Goal: Transaction & Acquisition: Obtain resource

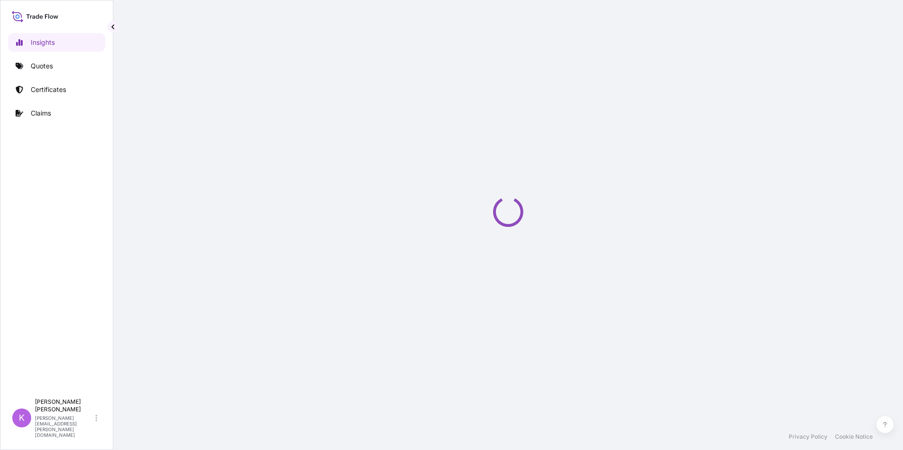
select select "2025"
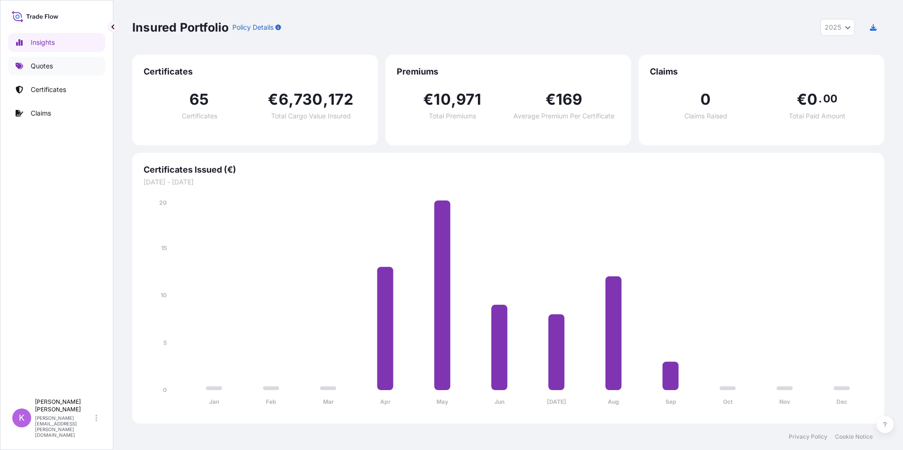
click at [60, 66] on link "Quotes" at bounding box center [56, 66] width 97 height 19
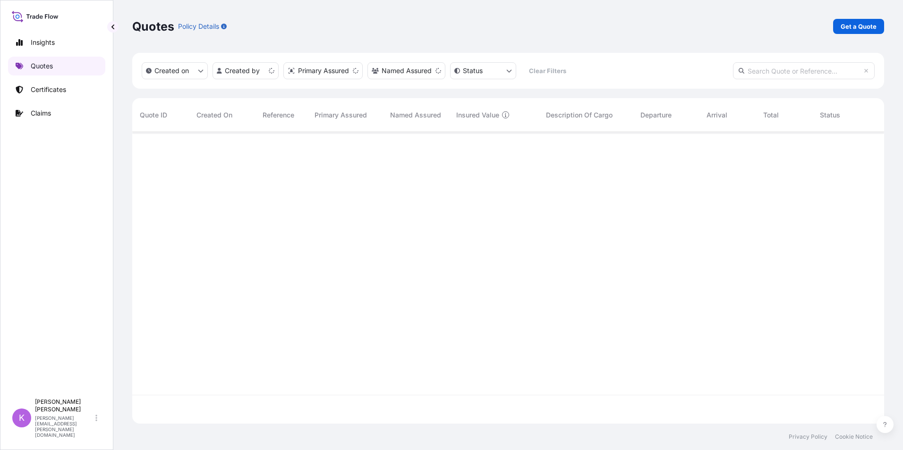
scroll to position [290, 745]
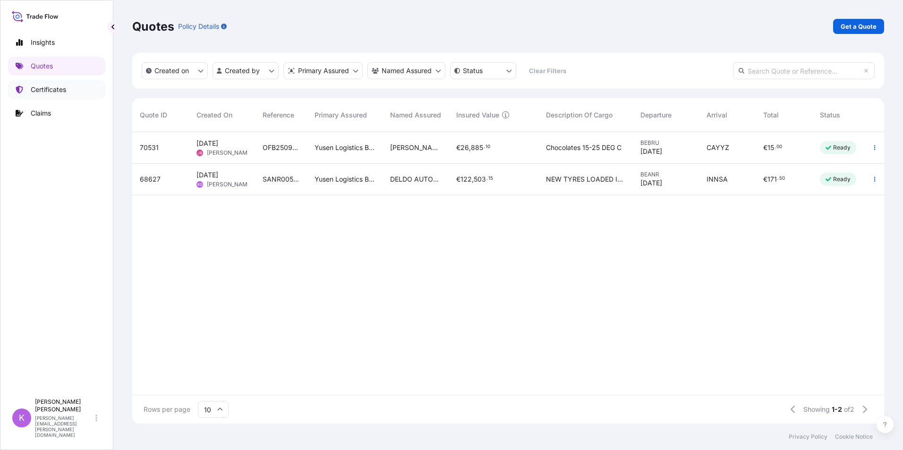
click at [59, 89] on p "Certificates" at bounding box center [48, 89] width 35 height 9
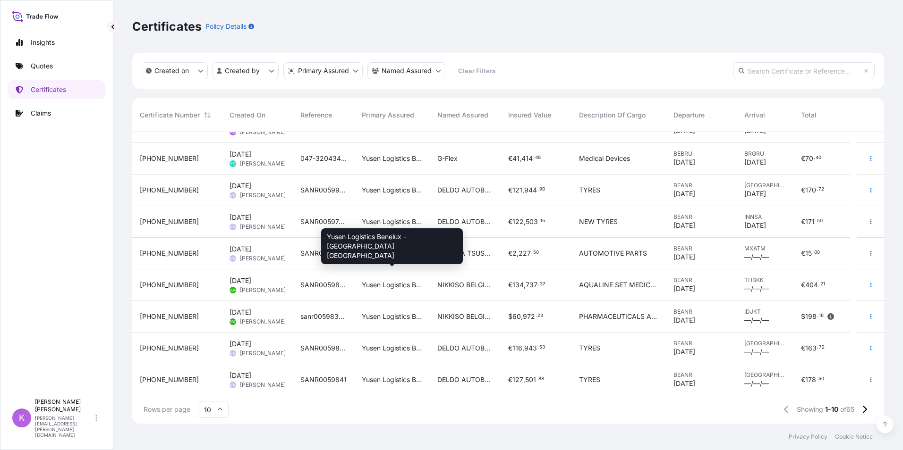
scroll to position [53, 0]
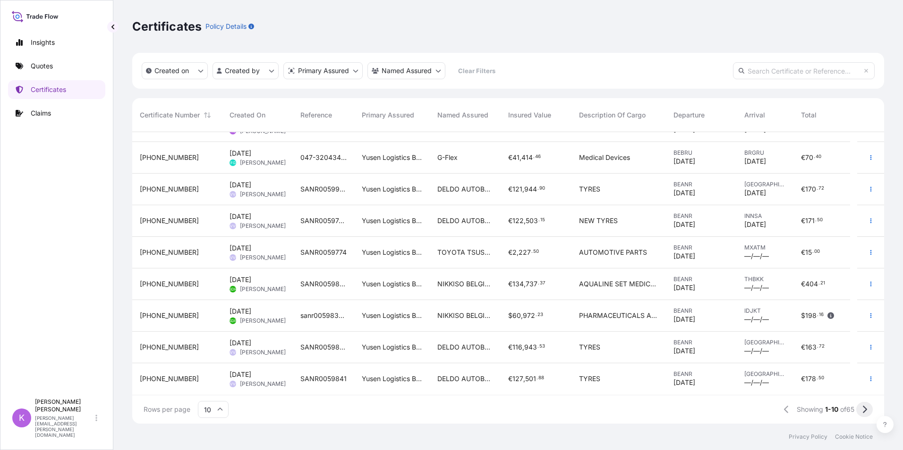
click at [866, 414] on icon at bounding box center [864, 410] width 5 height 8
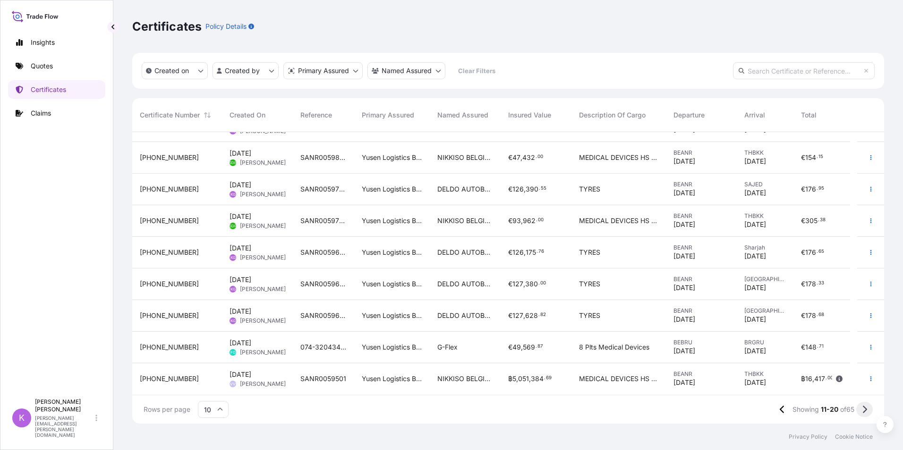
click at [865, 410] on icon at bounding box center [864, 410] width 5 height 8
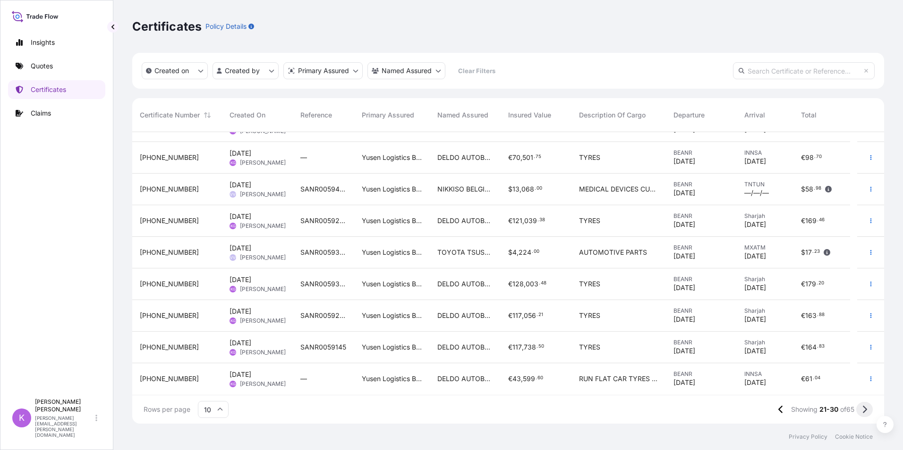
click at [868, 407] on button at bounding box center [864, 409] width 17 height 15
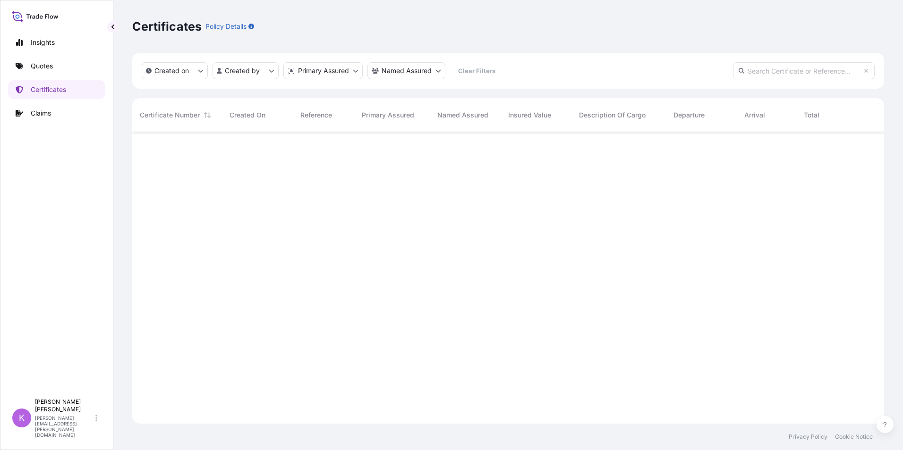
scroll to position [0, 0]
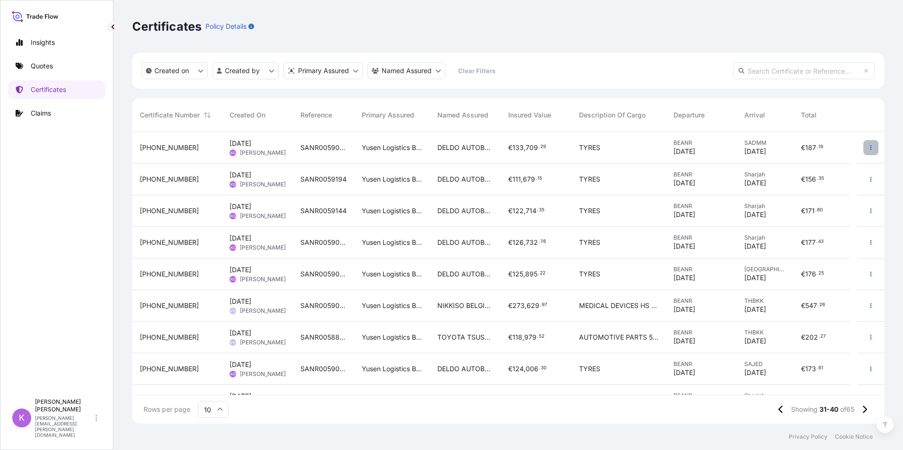
click at [868, 145] on icon "button" at bounding box center [871, 148] width 6 height 6
click at [829, 149] on p "Duplicate quote" at bounding box center [810, 149] width 49 height 9
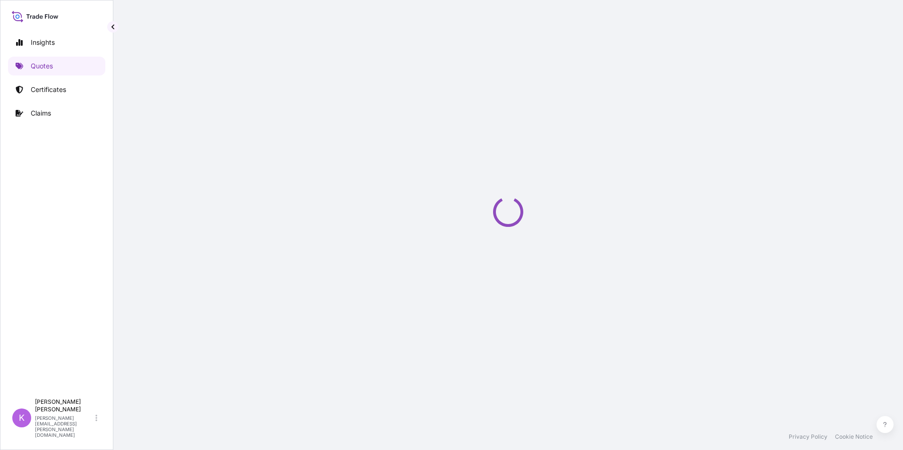
select select "Sea"
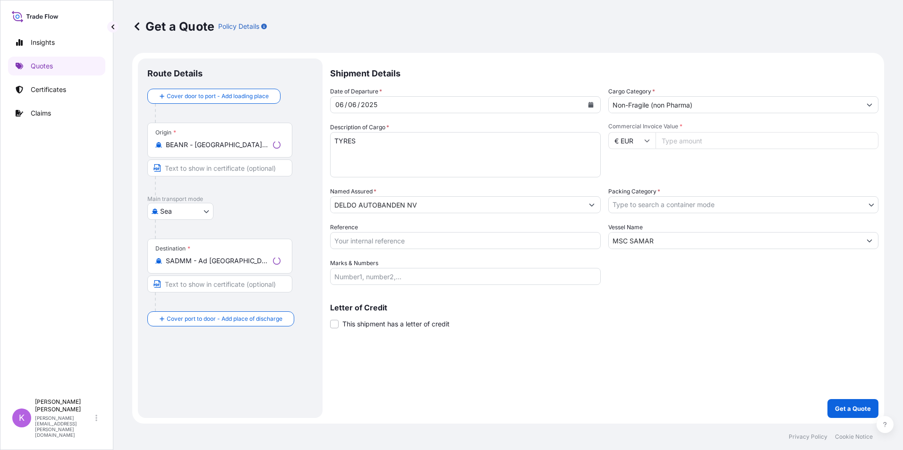
select select "31721"
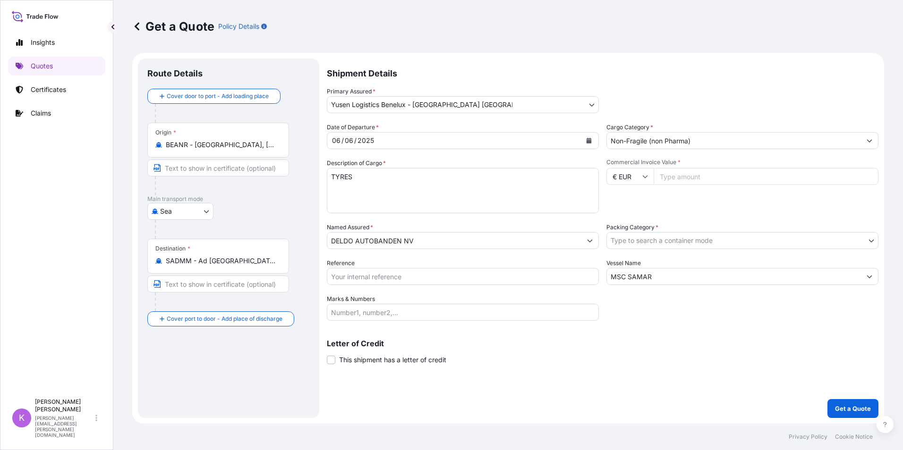
click at [593, 140] on button "Calendar" at bounding box center [588, 140] width 15 height 15
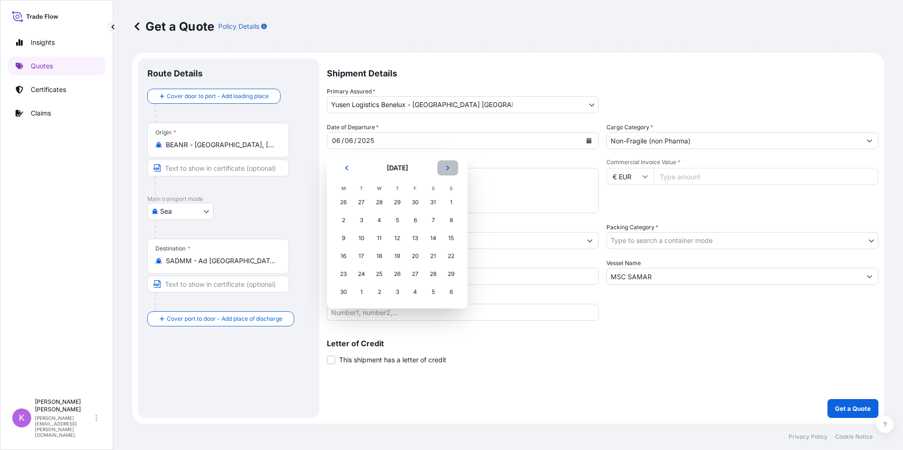
click at [447, 164] on button "Next" at bounding box center [447, 168] width 21 height 15
click at [416, 240] on div "19" at bounding box center [415, 238] width 17 height 17
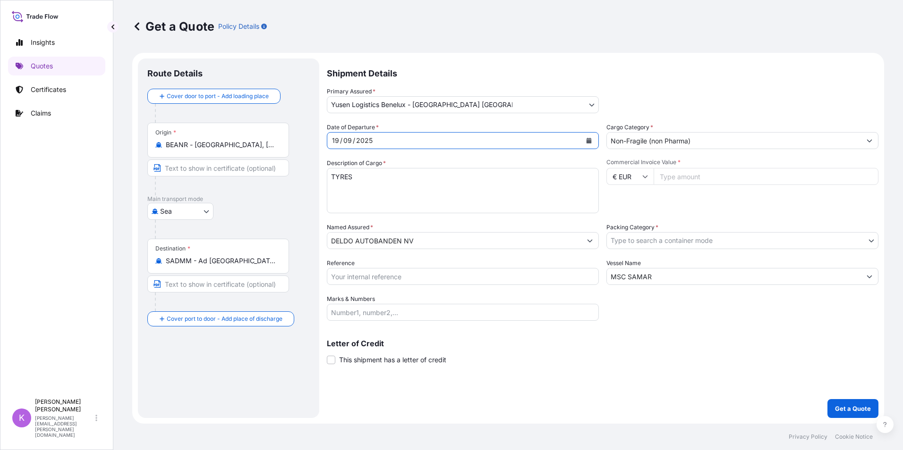
click at [416, 276] on input "Reference" at bounding box center [463, 276] width 272 height 17
type input "SANR0060066"
click at [635, 242] on body "Insights Quotes Certificates Claims K [PERSON_NAME] [PERSON_NAME][EMAIL_ADDRESS…" at bounding box center [451, 225] width 903 height 450
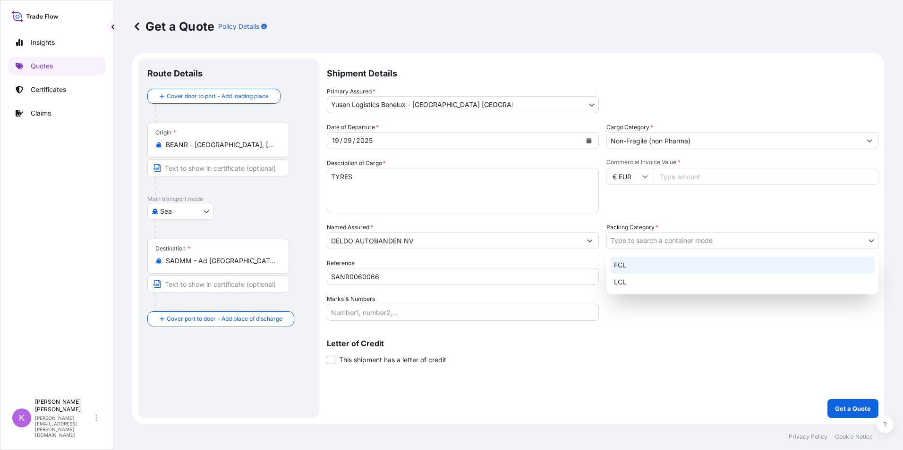
click at [625, 265] on div "FCL" at bounding box center [742, 265] width 264 height 17
select select "21"
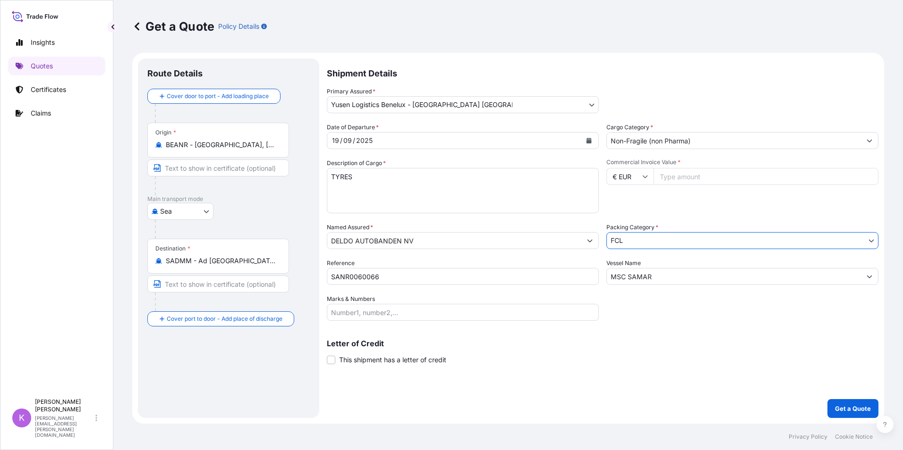
click at [645, 278] on input "MSC SAMAR" at bounding box center [734, 276] width 254 height 17
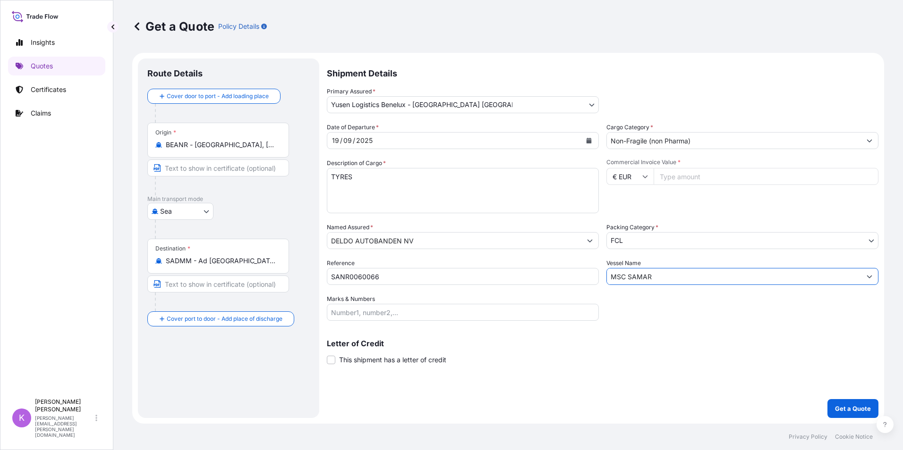
click at [645, 278] on input "MSC SAMAR" at bounding box center [734, 276] width 254 height 17
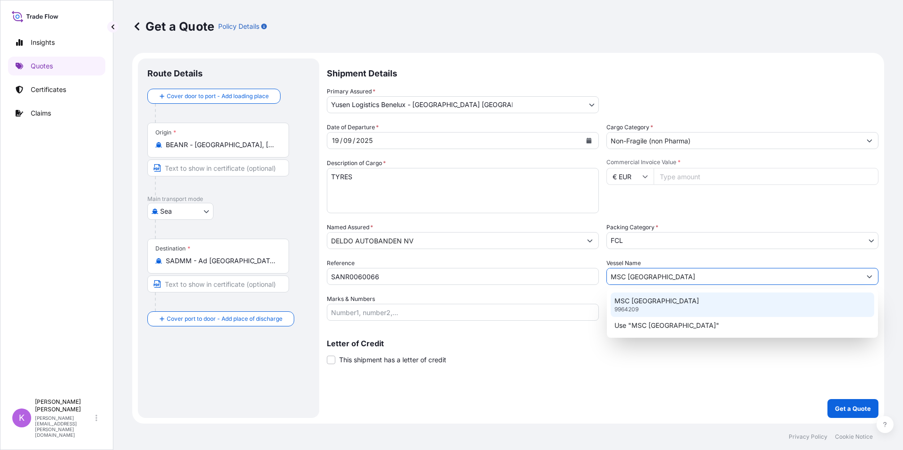
click at [655, 302] on p "MSC [GEOGRAPHIC_DATA]" at bounding box center [656, 300] width 85 height 9
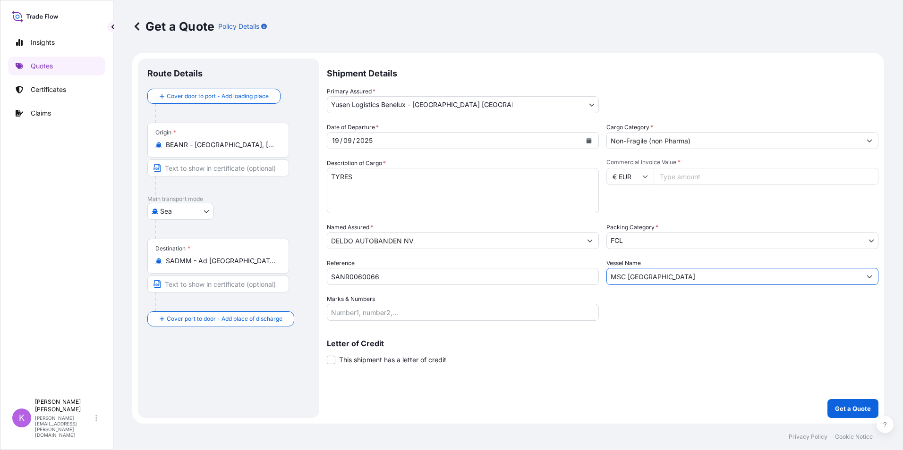
type input "MSC [GEOGRAPHIC_DATA]"
click at [674, 174] on input "Commercial Invoice Value *" at bounding box center [765, 176] width 225 height 17
type input "117121"
type input "117121.50"
click at [861, 409] on p "Get a Quote" at bounding box center [853, 408] width 36 height 9
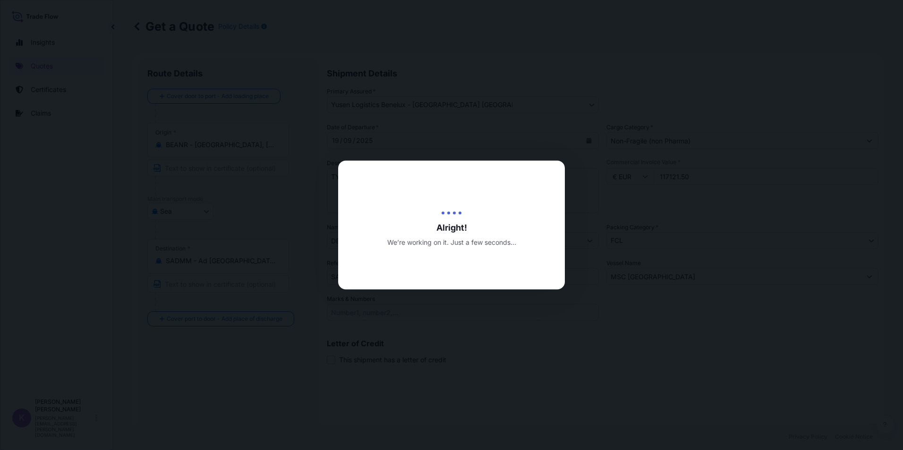
type input "[DATE]"
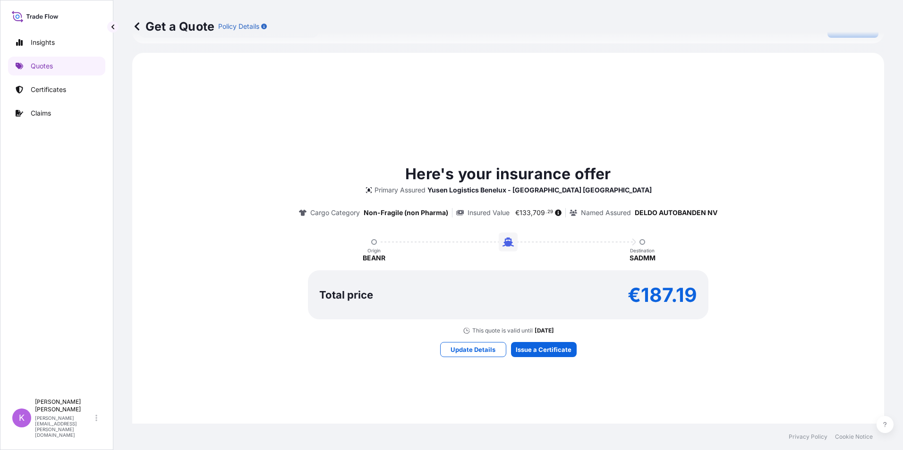
scroll to position [439, 0]
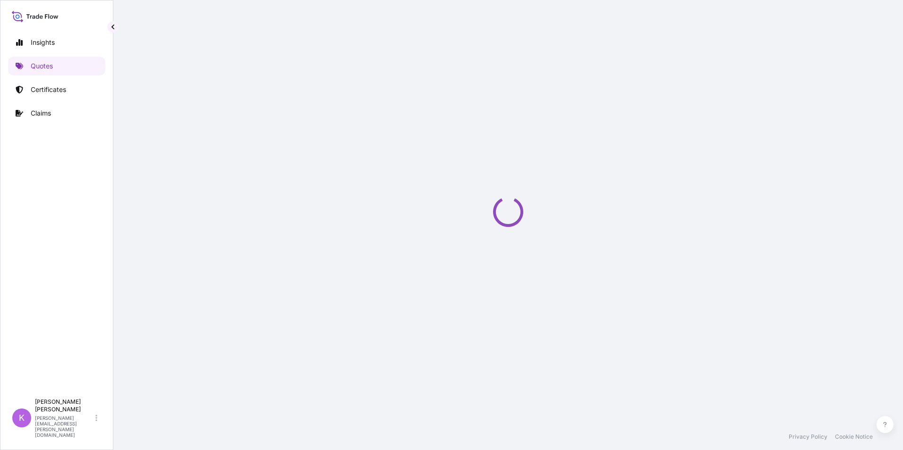
select select "Sea"
select select "31721"
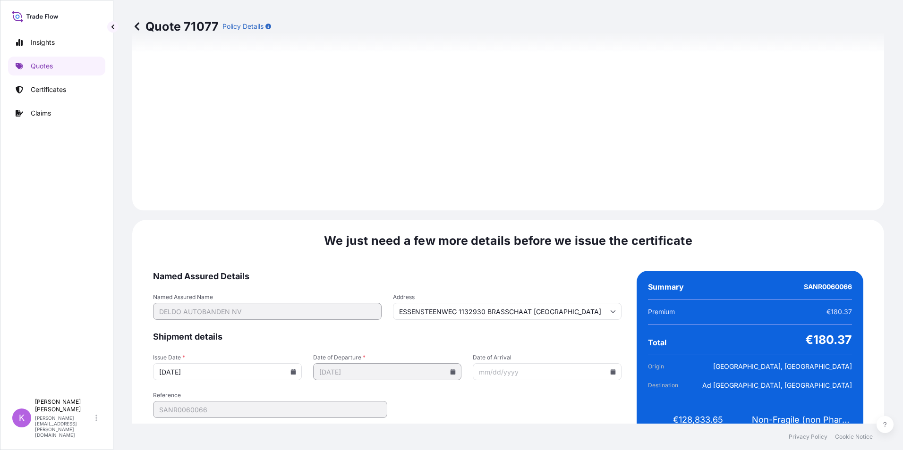
scroll to position [1042, 0]
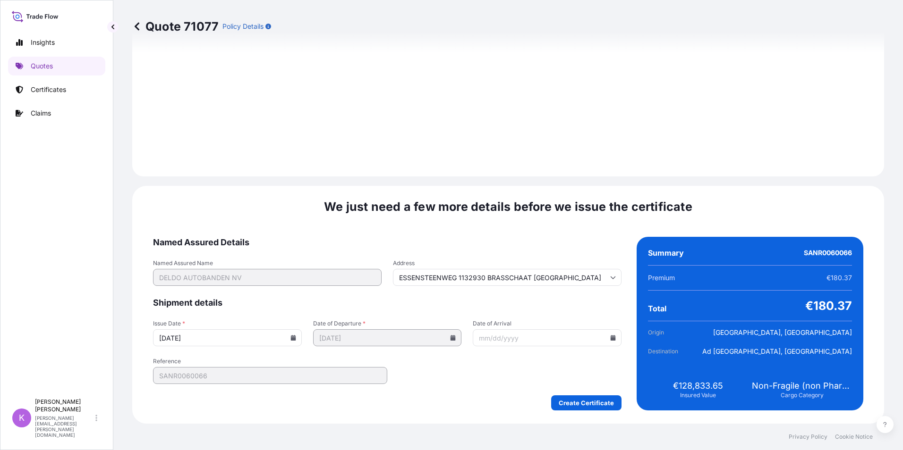
click at [611, 338] on input "Date of Arrival" at bounding box center [547, 338] width 149 height 17
click at [611, 339] on input "Date of Arrival" at bounding box center [547, 338] width 149 height 17
click at [610, 339] on icon at bounding box center [612, 338] width 5 height 6
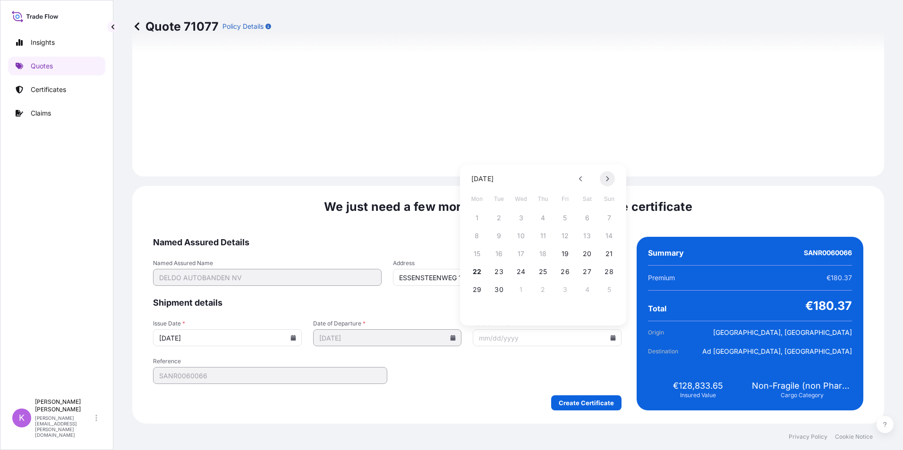
click at [605, 178] on button at bounding box center [607, 178] width 15 height 15
click at [474, 290] on button "27" at bounding box center [476, 289] width 15 height 15
type input "ESSENSTEENWEG 1132930 BRASSCHAAT [GEOGRAPHIC_DATA]"
type input "[DATE]"
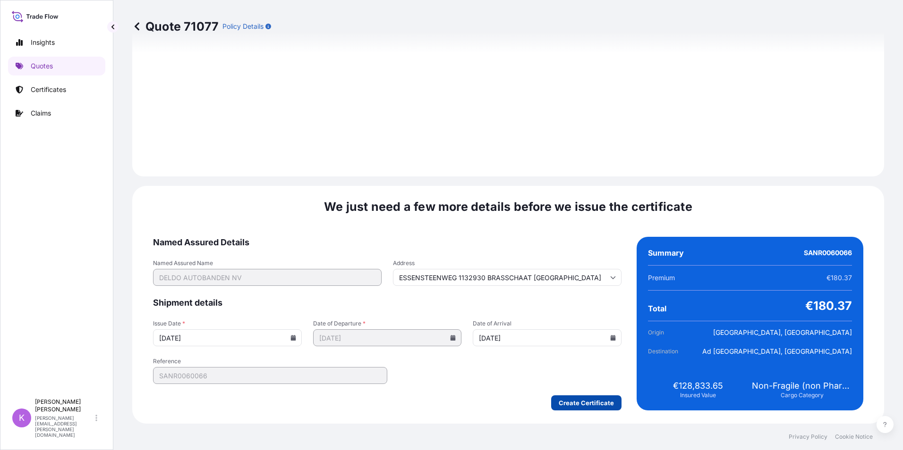
type input "ESSENSTEENWEG 1132930 BRASSCHAAT [GEOGRAPHIC_DATA]"
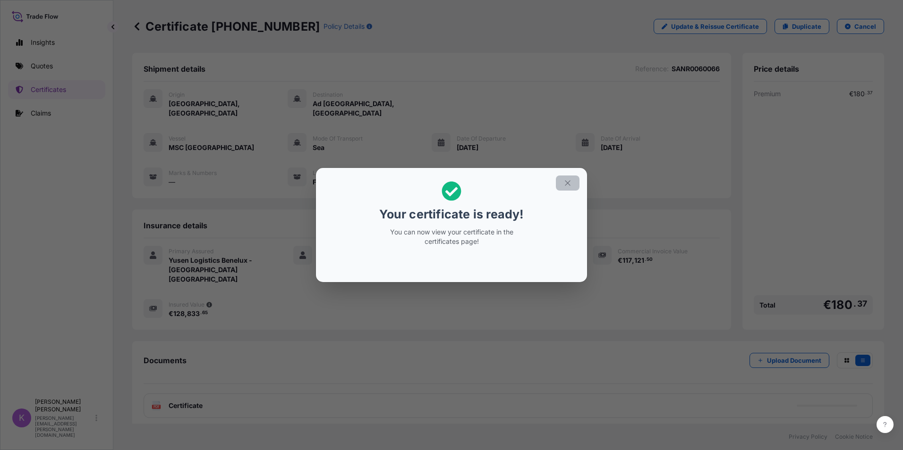
click at [564, 184] on icon "button" at bounding box center [567, 183] width 8 height 8
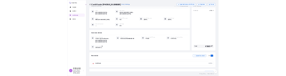
scroll to position [46, 0]
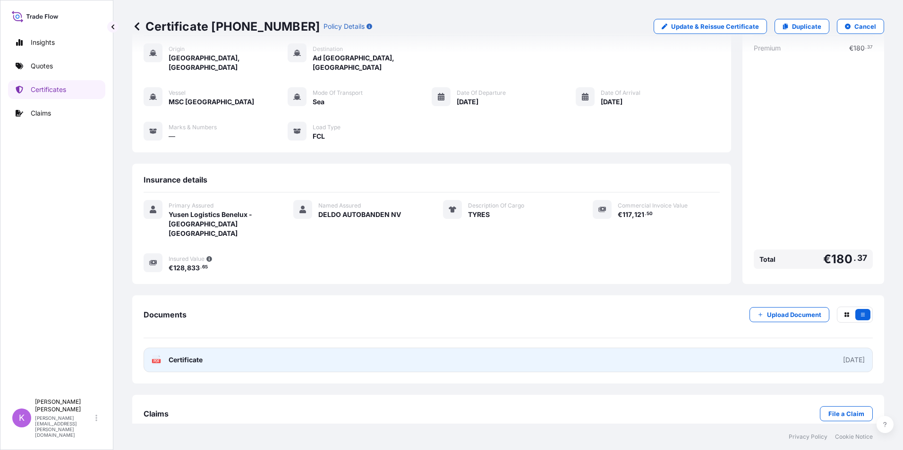
click at [188, 356] on span "Certificate" at bounding box center [186, 360] width 34 height 9
